Goal: Obtain resource: Download file/media

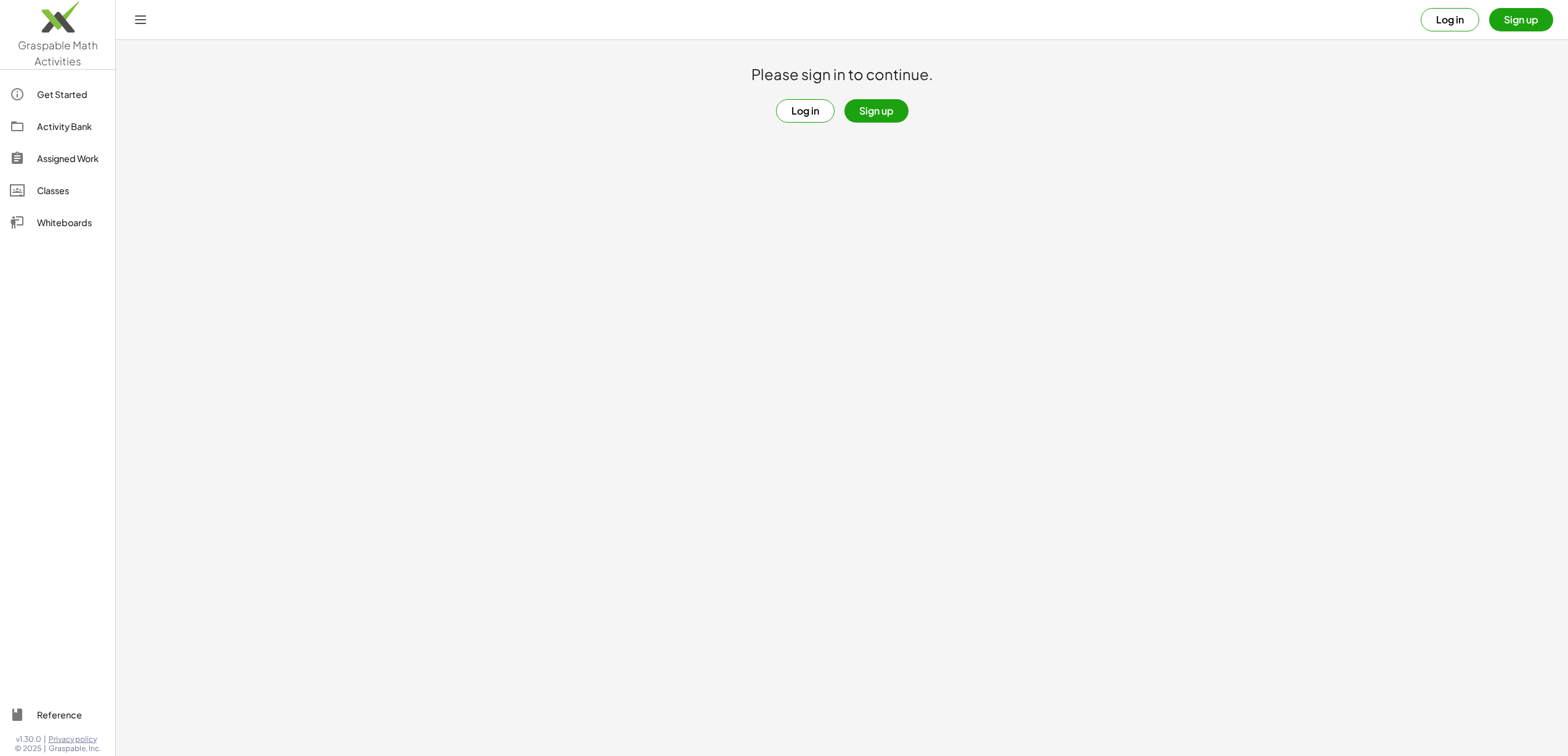
click at [793, 116] on button "Log in" at bounding box center [805, 111] width 59 height 24
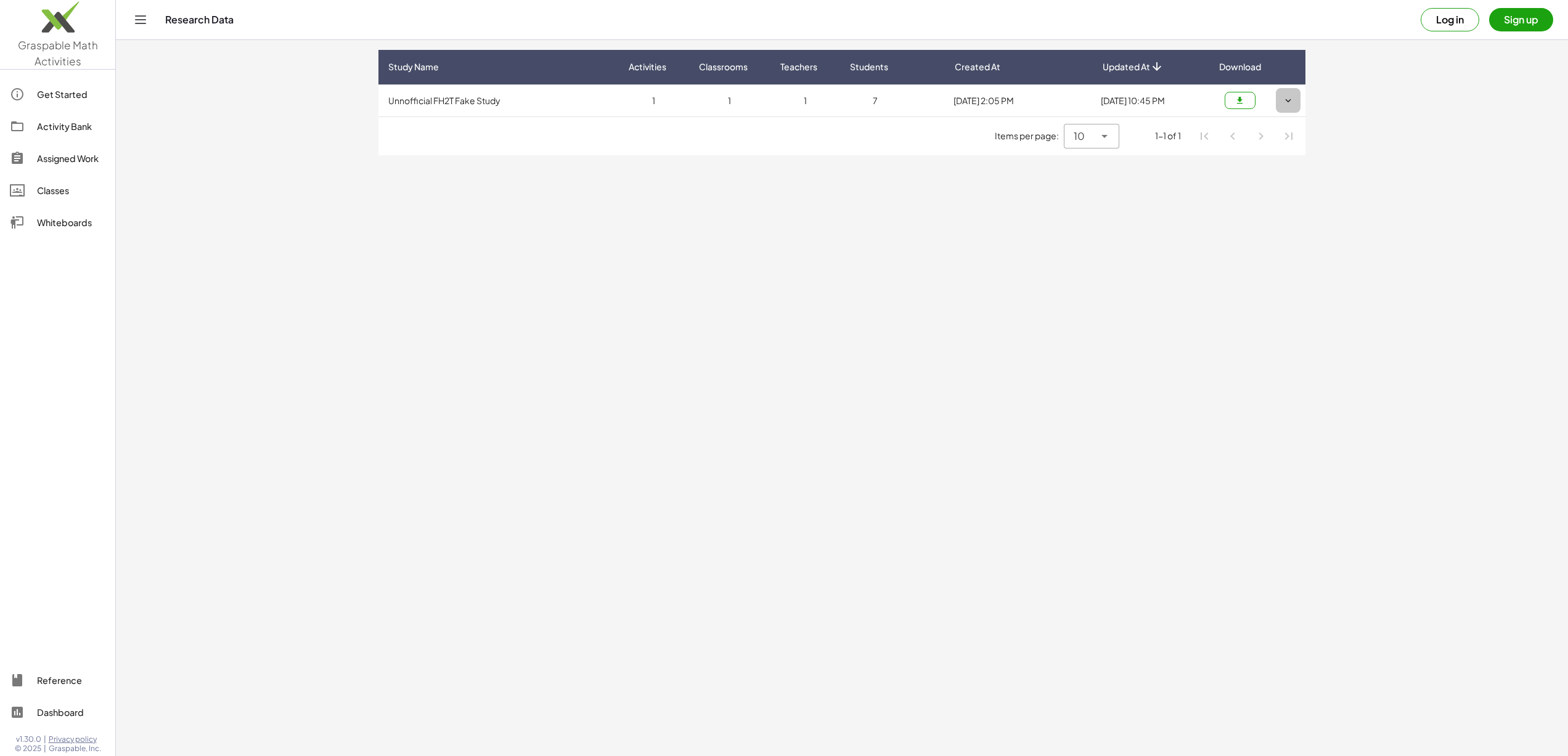
click at [1295, 96] on button "button" at bounding box center [1288, 100] width 24 height 24
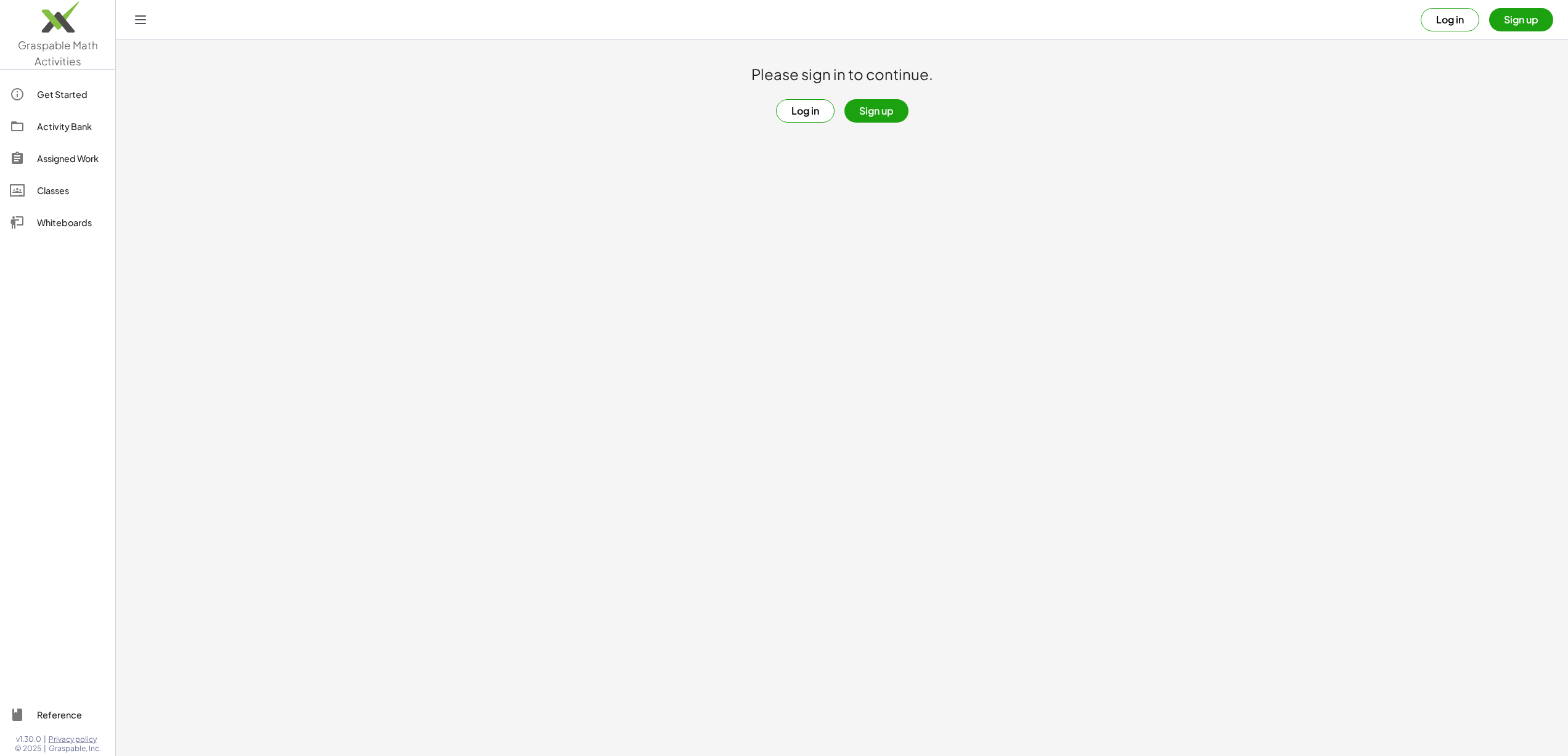
click at [1425, 24] on button "Log in" at bounding box center [1450, 20] width 59 height 24
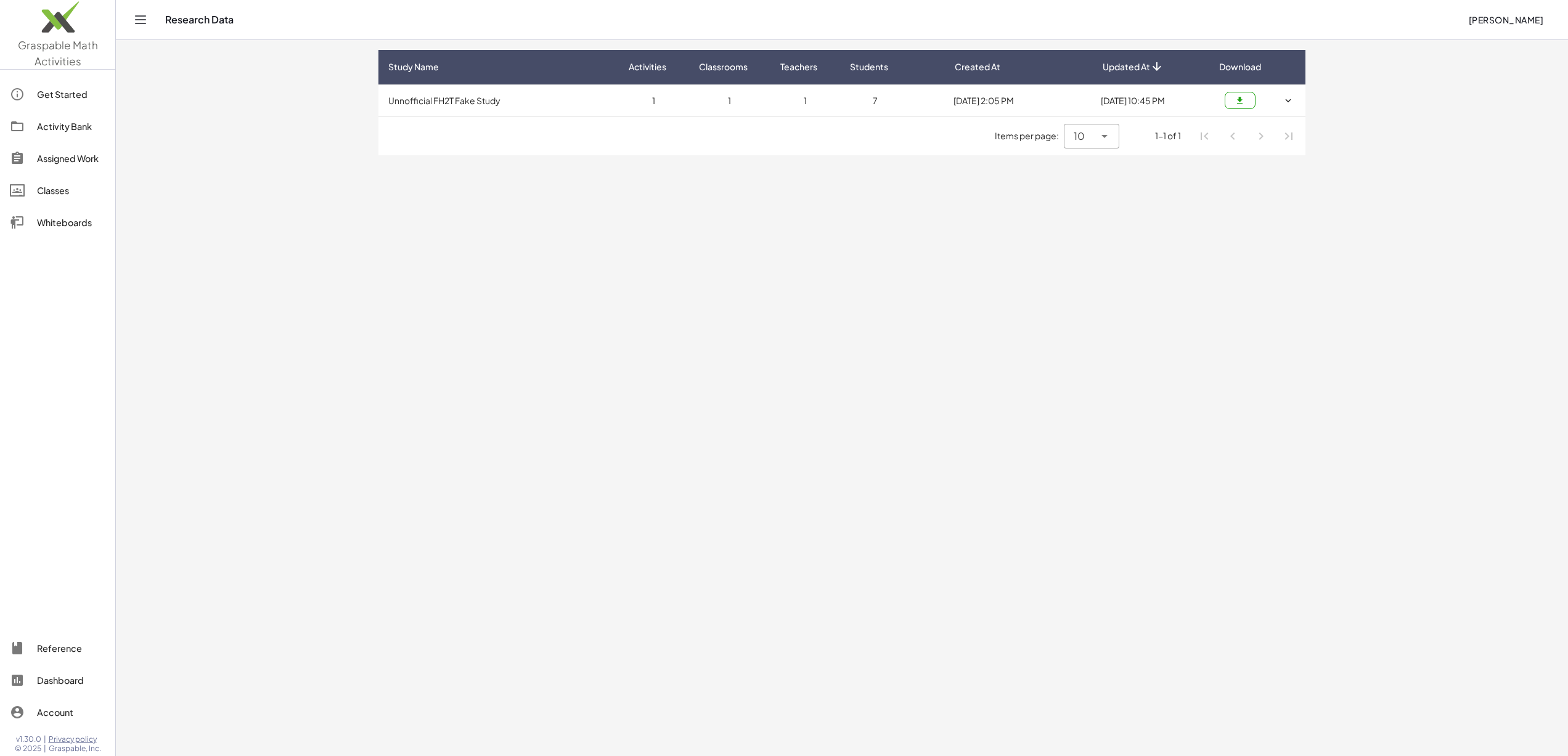
click at [74, 159] on div "Assigned Work" at bounding box center [71, 158] width 68 height 15
click at [1236, 96] on icon "button" at bounding box center [1240, 101] width 9 height 9
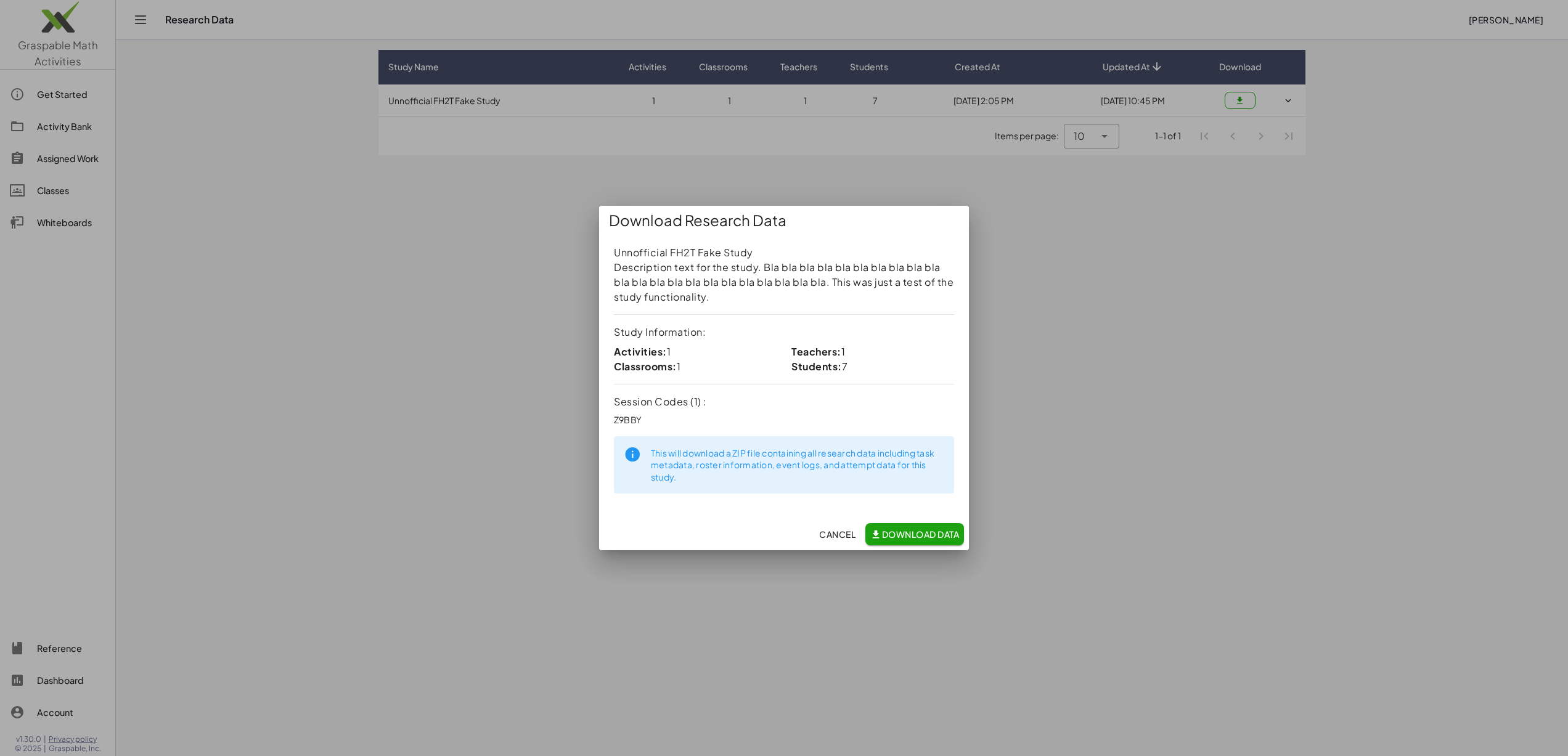
click at [908, 538] on span "Download Data" at bounding box center [914, 534] width 89 height 11
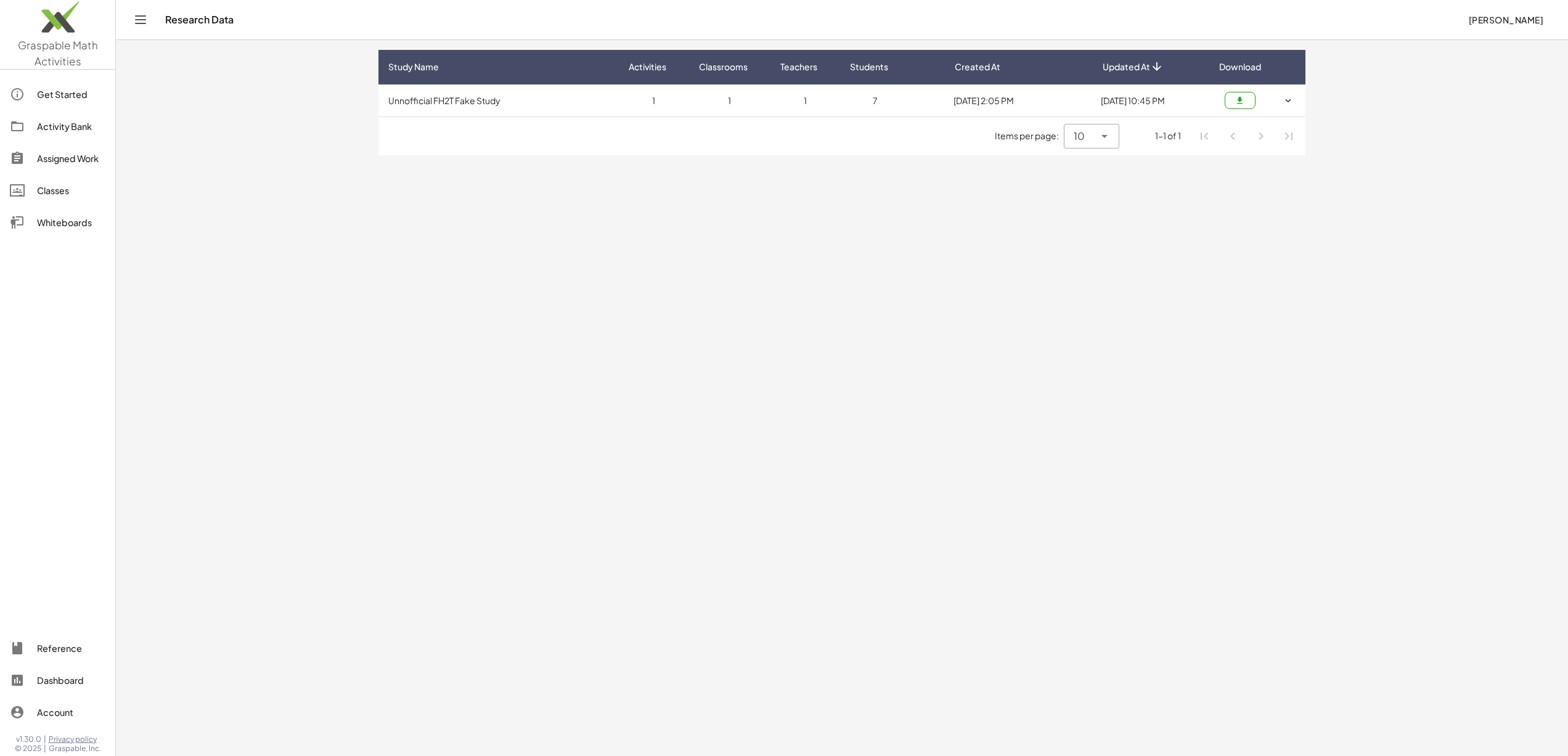
click at [1235, 97] on icon "button" at bounding box center [1240, 101] width 9 height 9
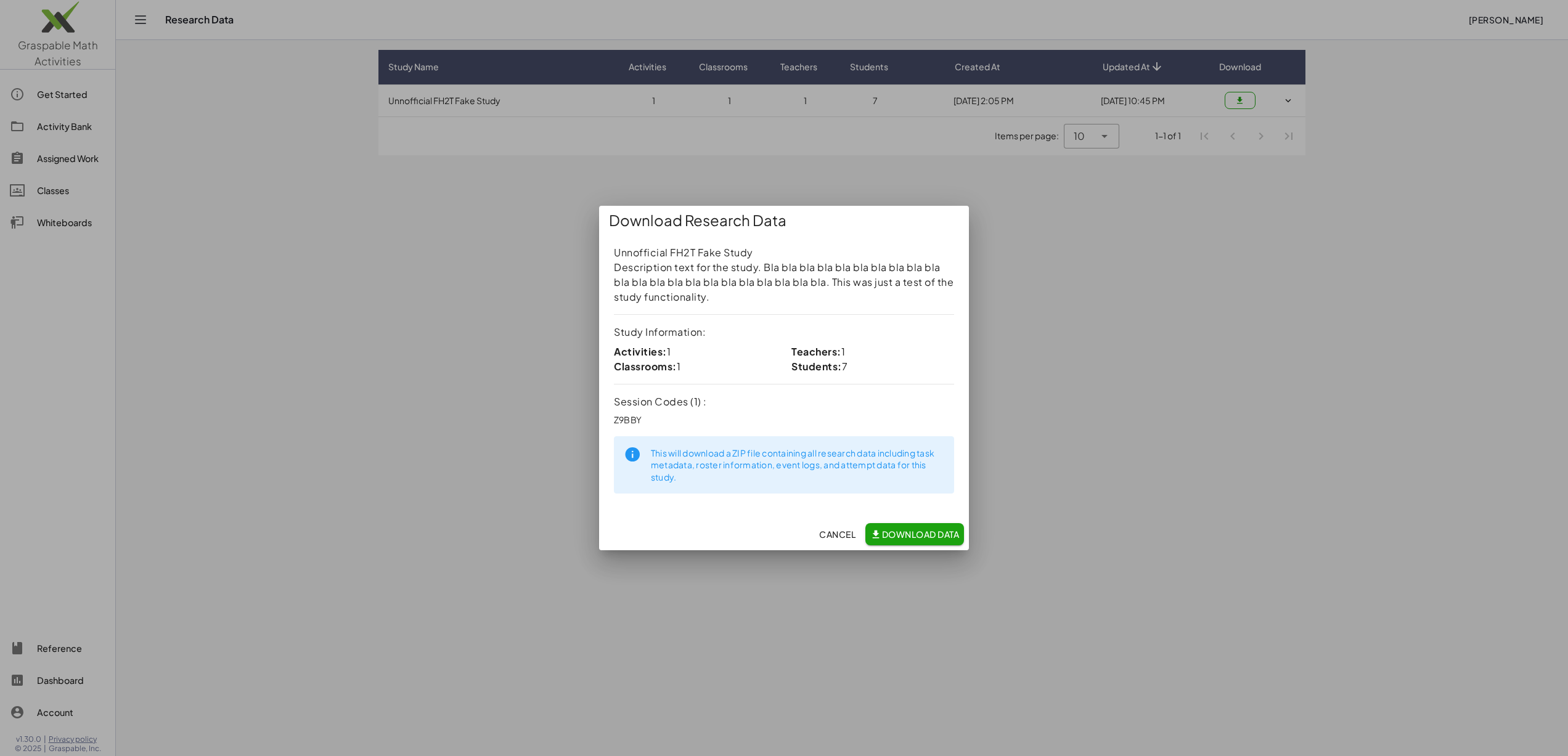
click at [921, 534] on span "Download Data" at bounding box center [914, 534] width 89 height 11
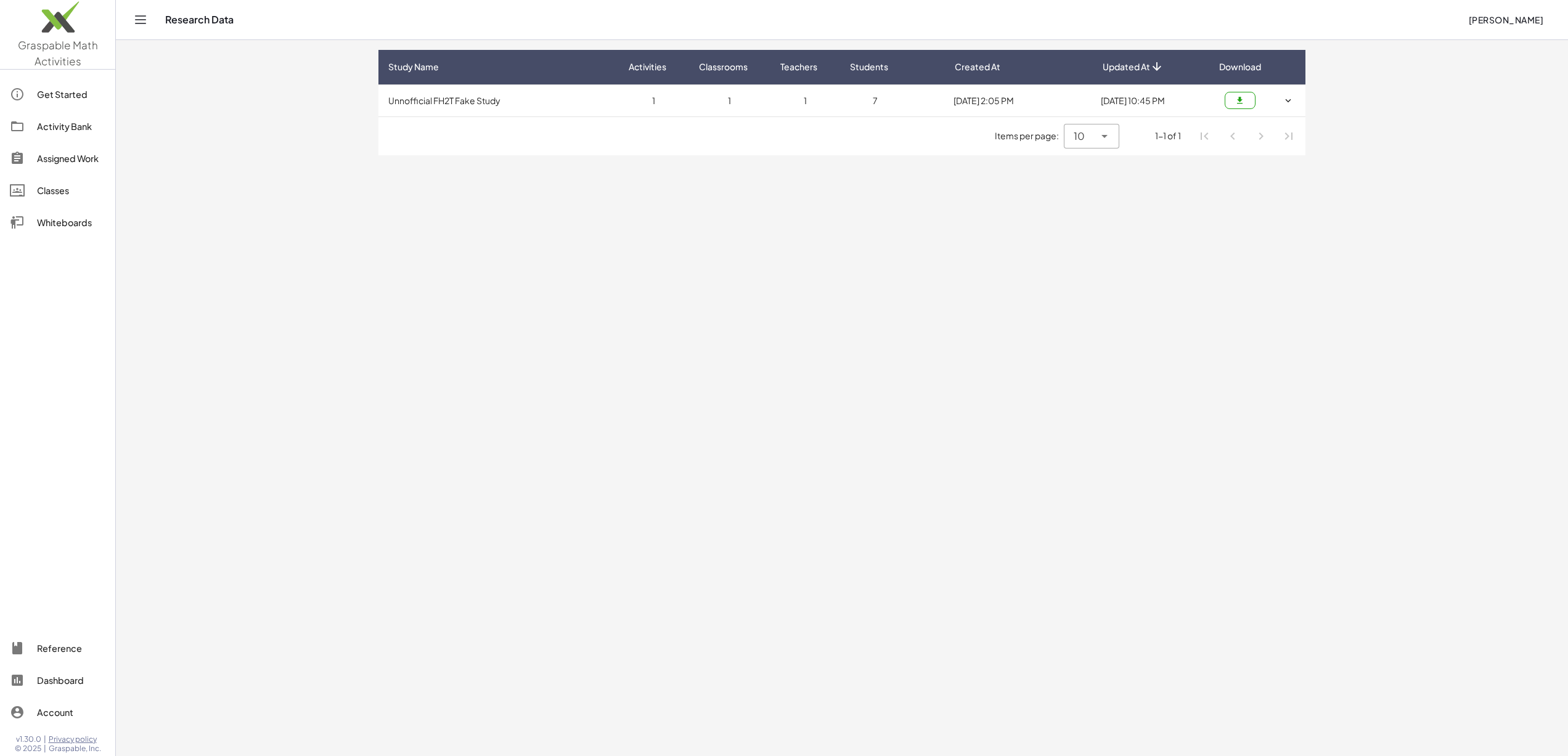
click at [1207, 254] on main "Study Name Activities Classrooms Teachers Students Created At Updated At Downlo…" at bounding box center [841, 378] width 1452 height 756
click at [1240, 97] on icon "button" at bounding box center [1240, 101] width 9 height 9
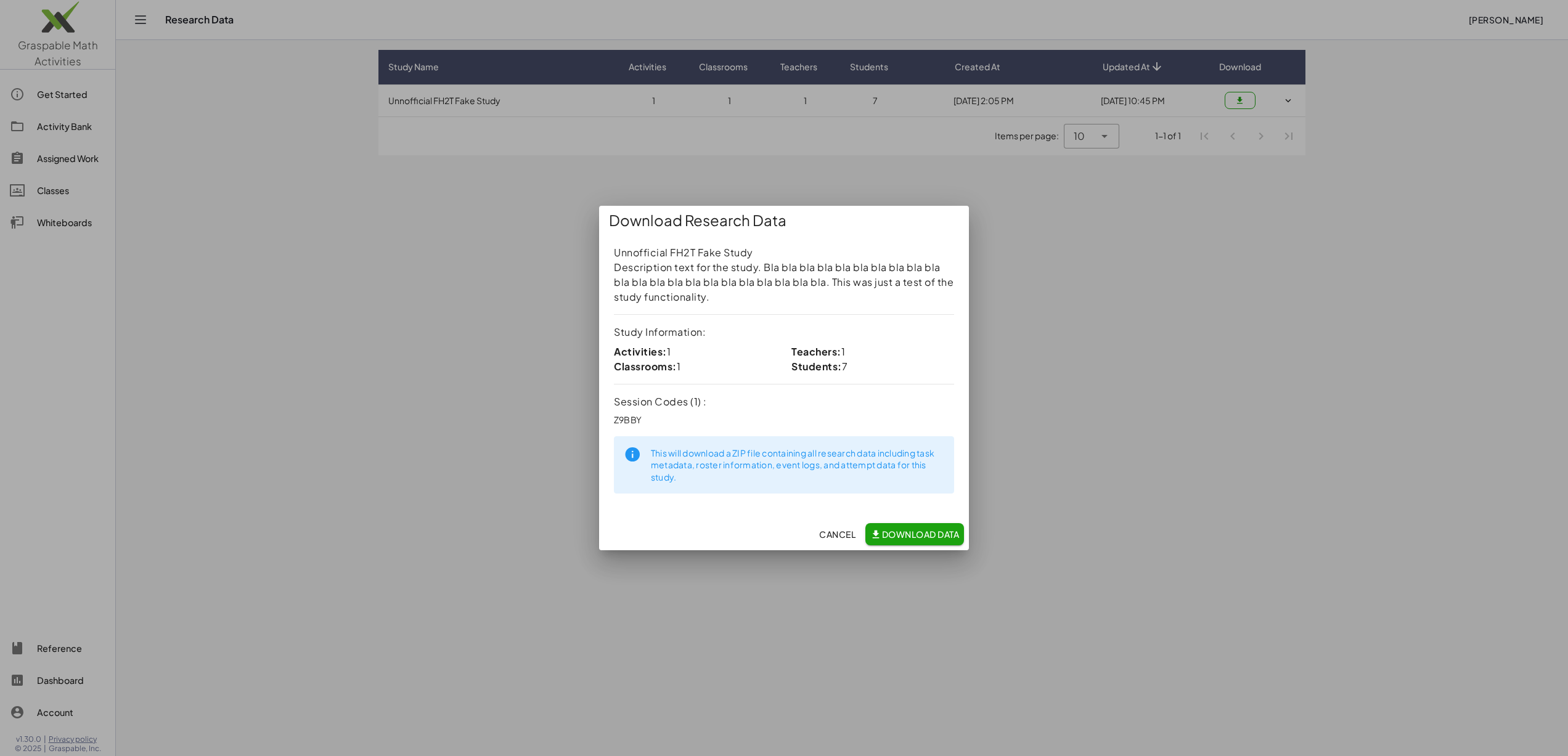
click at [933, 532] on span "Download Data" at bounding box center [914, 534] width 89 height 11
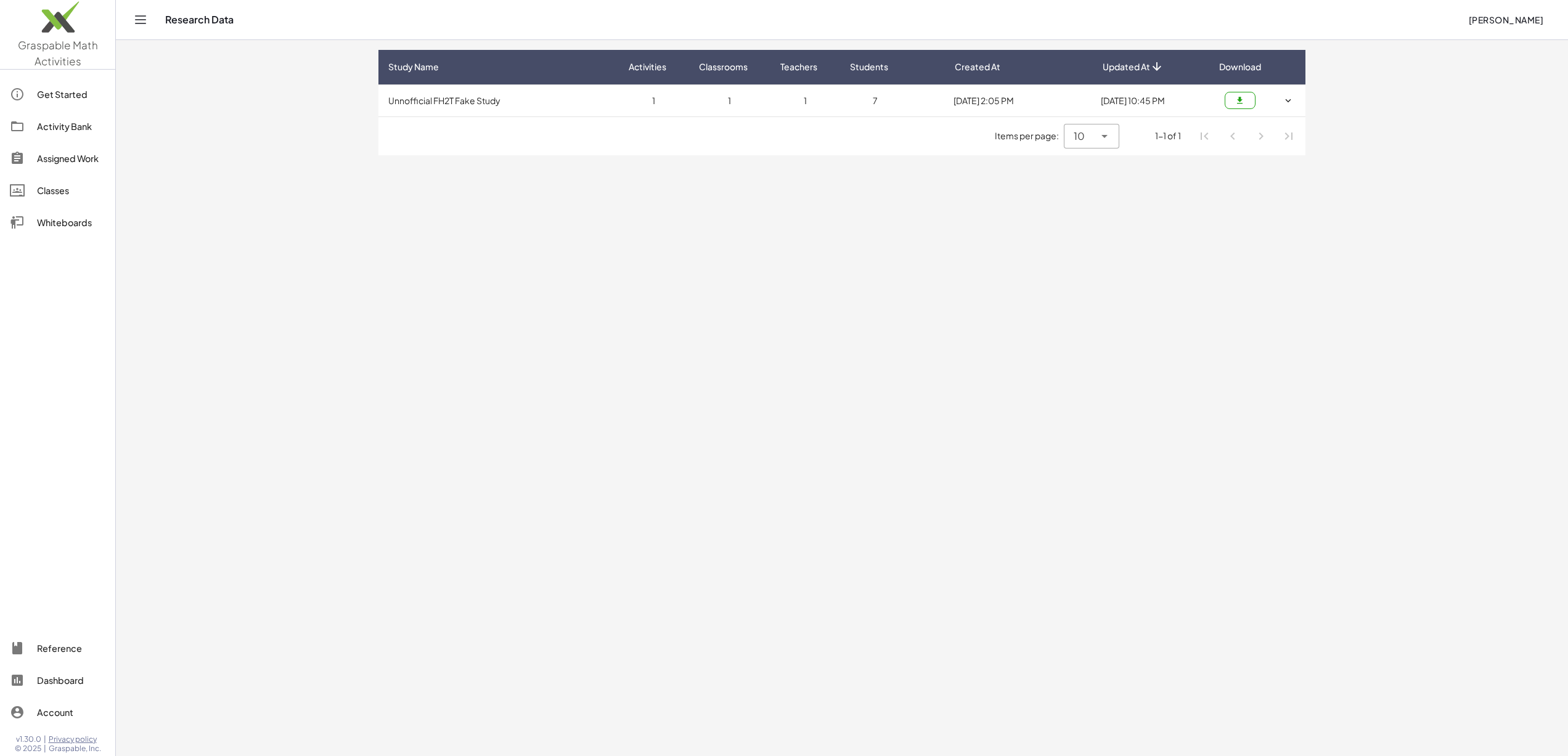
click at [800, 236] on main "Study Name Activities Classrooms Teachers Students Created At Updated At Downlo…" at bounding box center [841, 378] width 1452 height 756
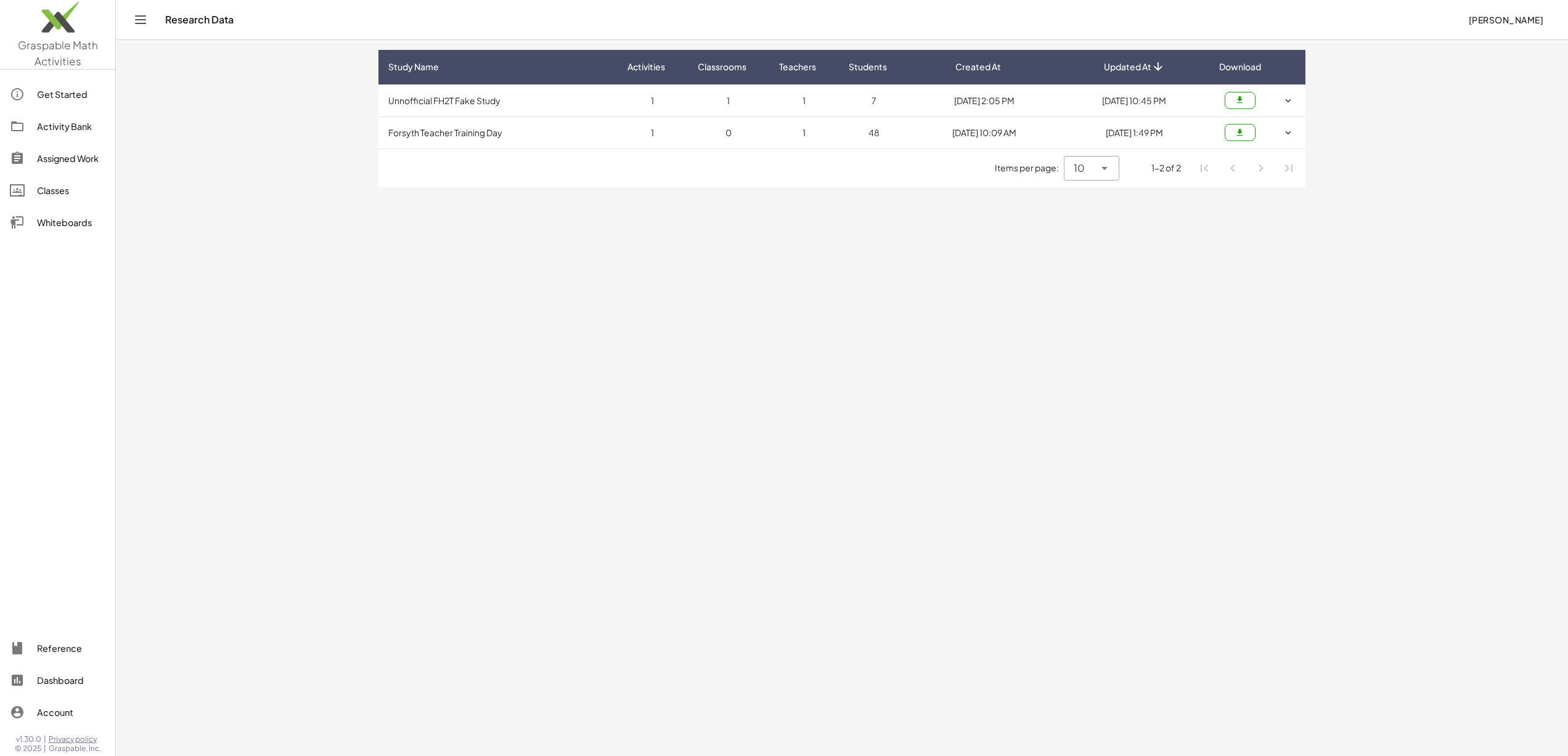
click at [59, 159] on div "Assigned Work" at bounding box center [71, 158] width 68 height 15
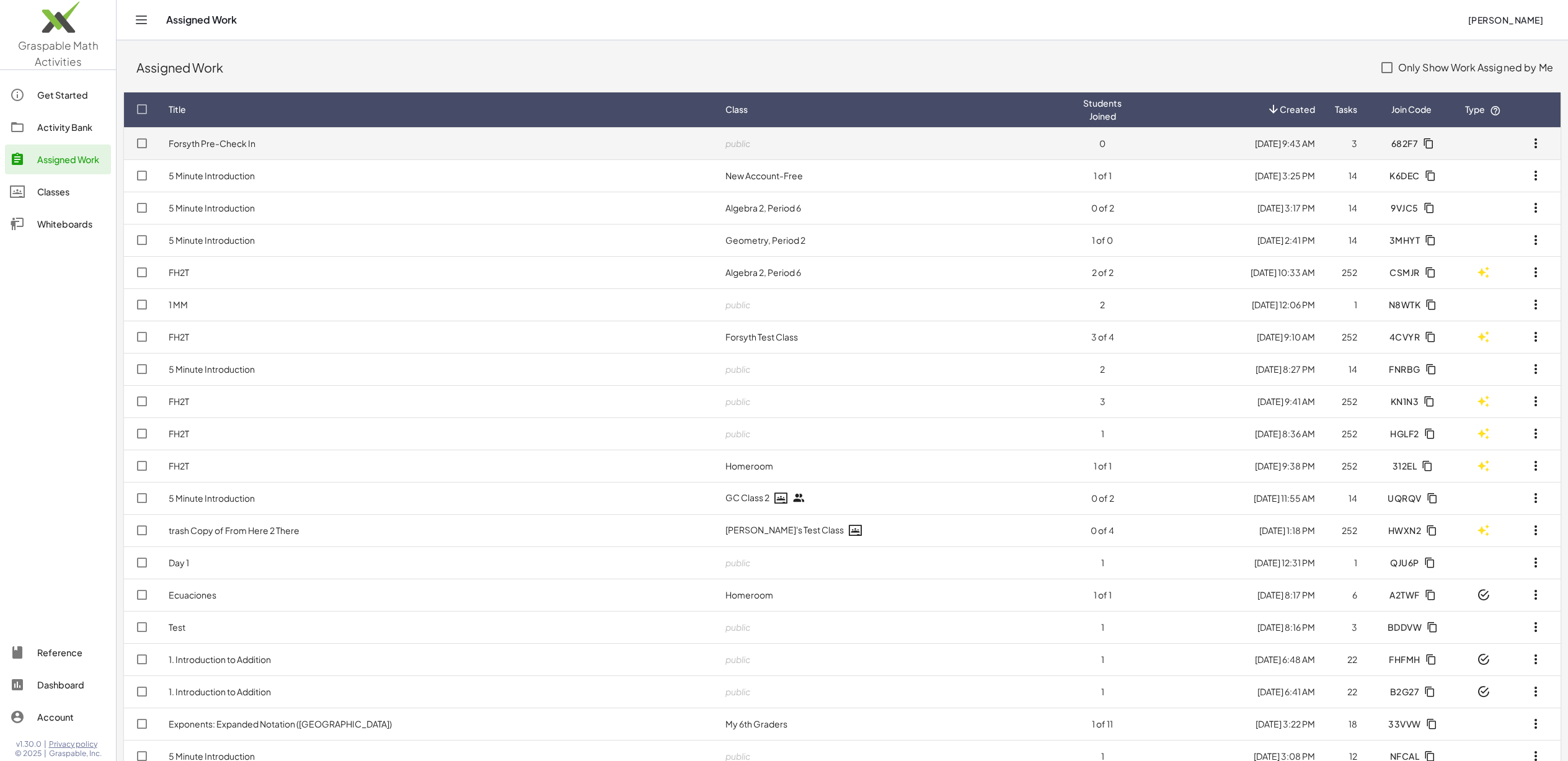
click at [339, 147] on td "Forsyth Pre-Check In" at bounding box center [437, 143] width 557 height 32
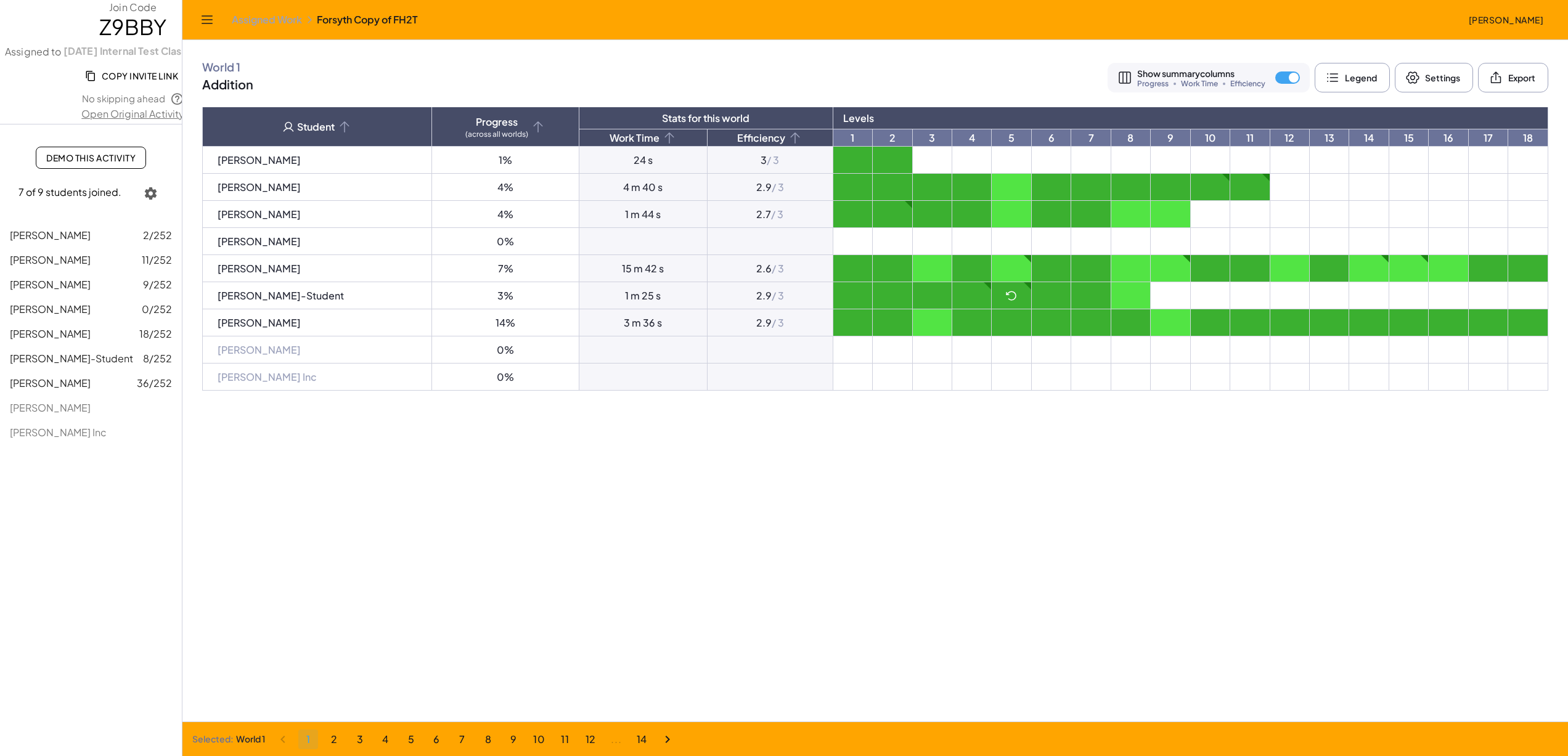
click at [330, 738] on button "2" at bounding box center [334, 739] width 20 height 20
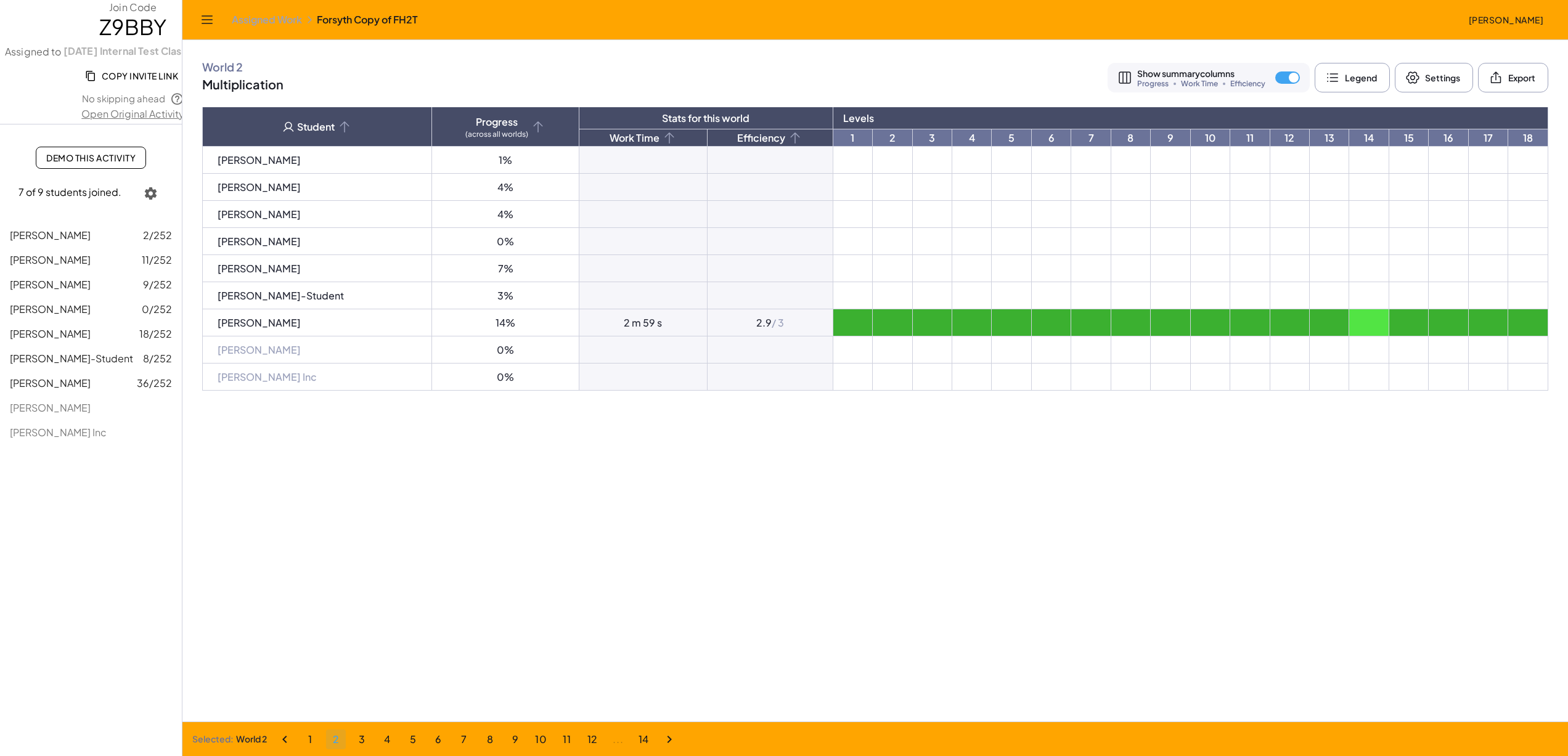
click at [358, 737] on button "3" at bounding box center [362, 739] width 20 height 20
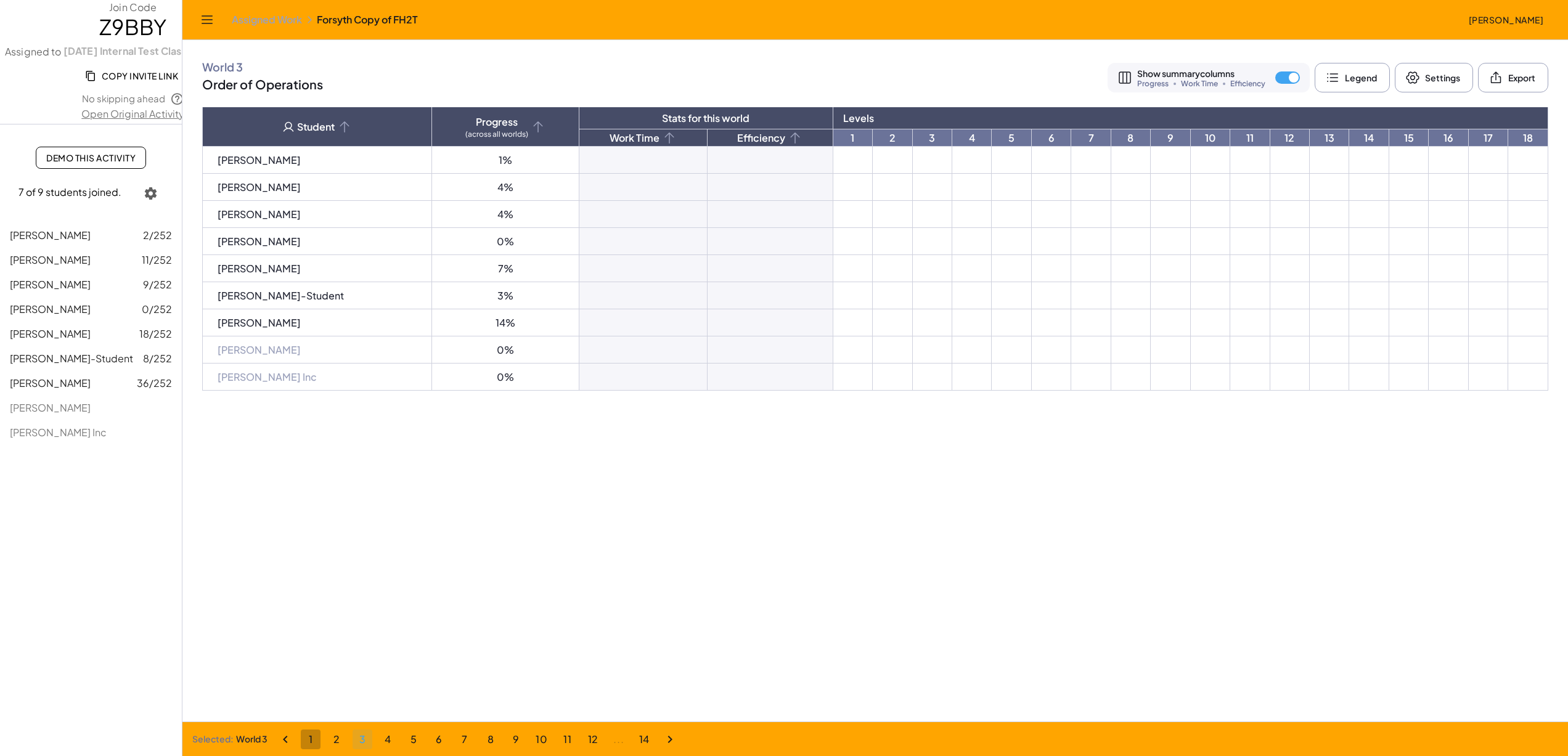
click at [310, 742] on span "1" at bounding box center [311, 738] width 4 height 13
